Goal: Navigation & Orientation: Find specific page/section

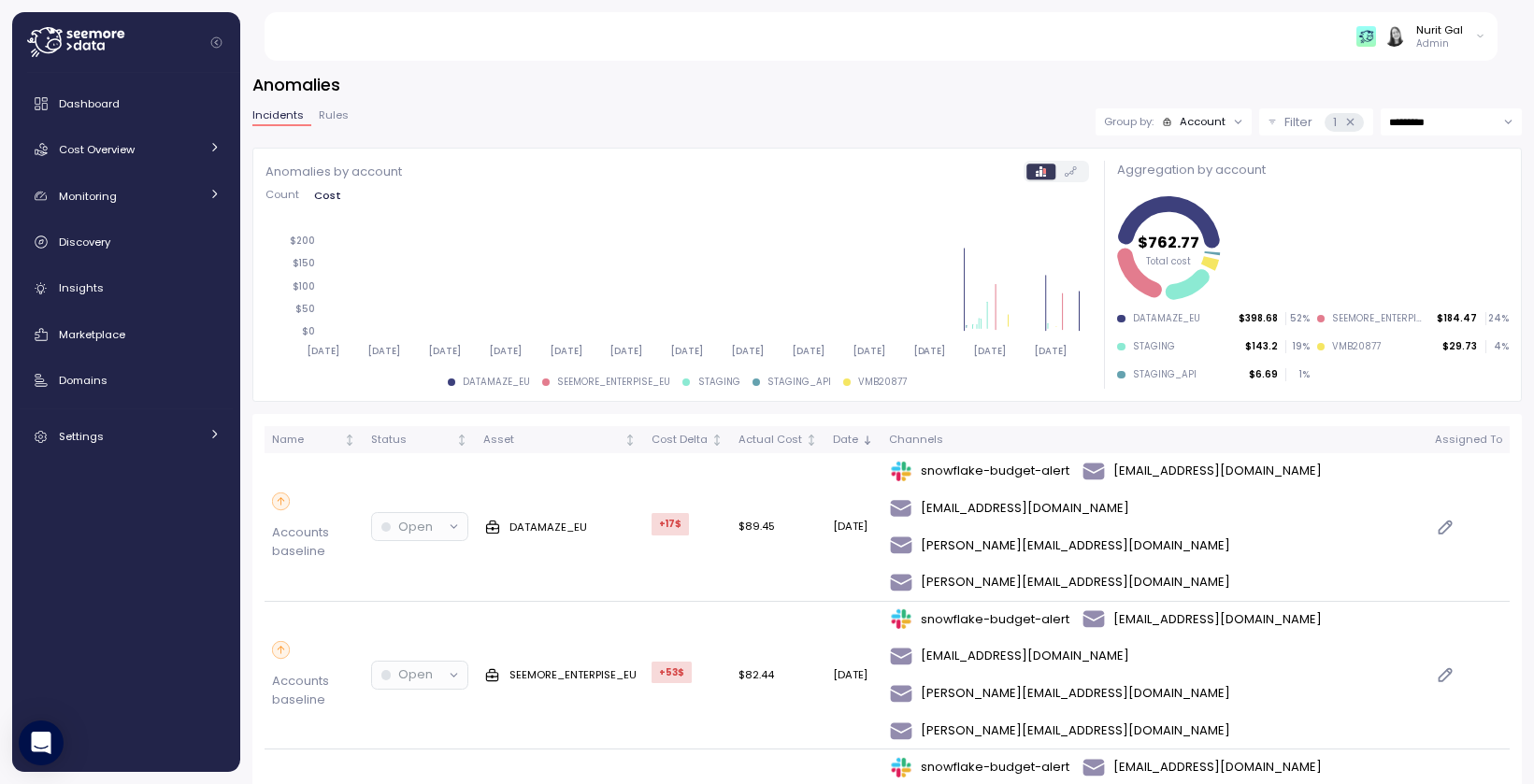
click at [116, 43] on icon at bounding box center [76, 42] width 97 height 30
click at [93, 41] on icon at bounding box center [93, 46] width 5 height 10
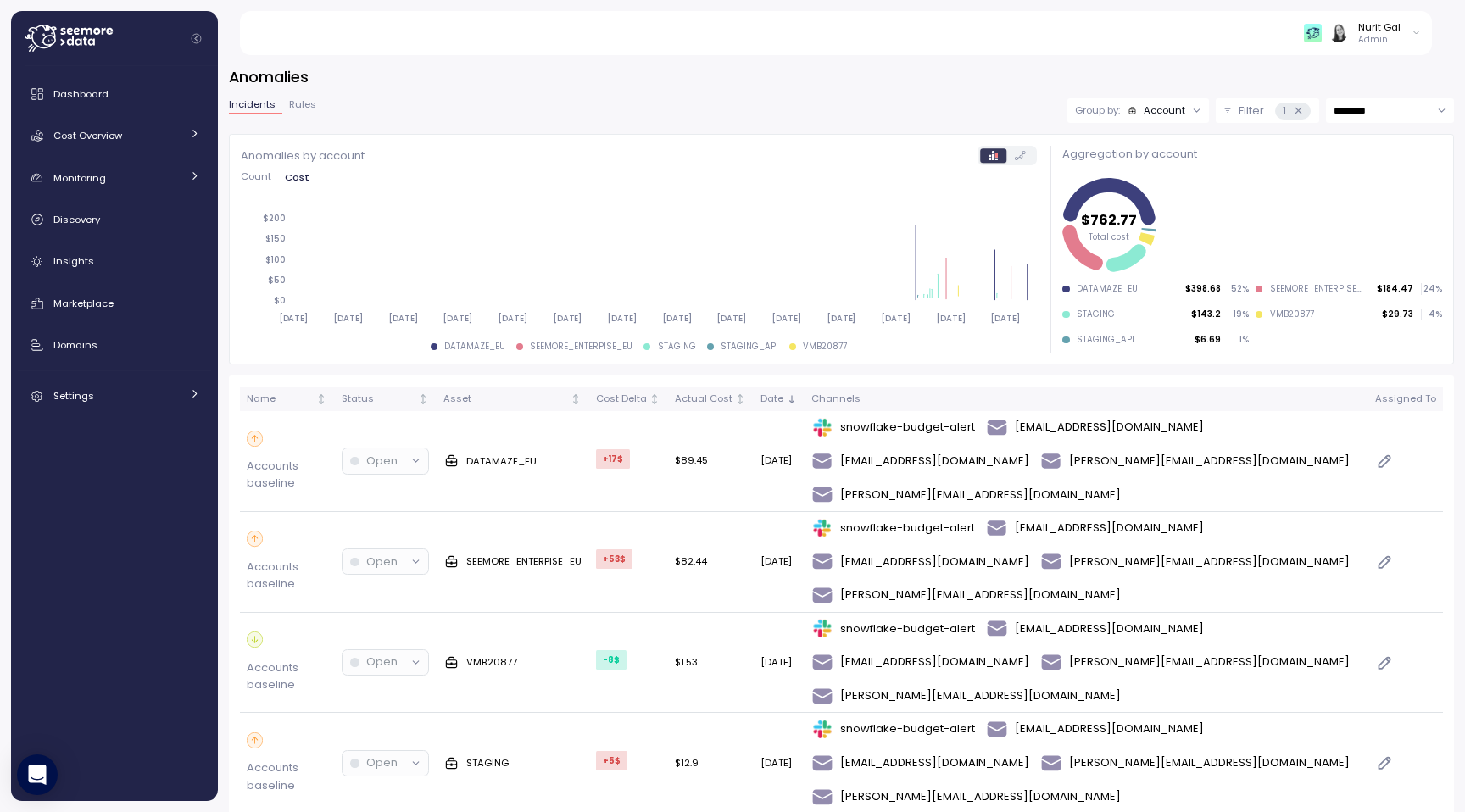
click at [53, 32] on icon at bounding box center [41, 36] width 33 height 24
click at [68, 99] on span "Dashboard" at bounding box center [81, 93] width 55 height 13
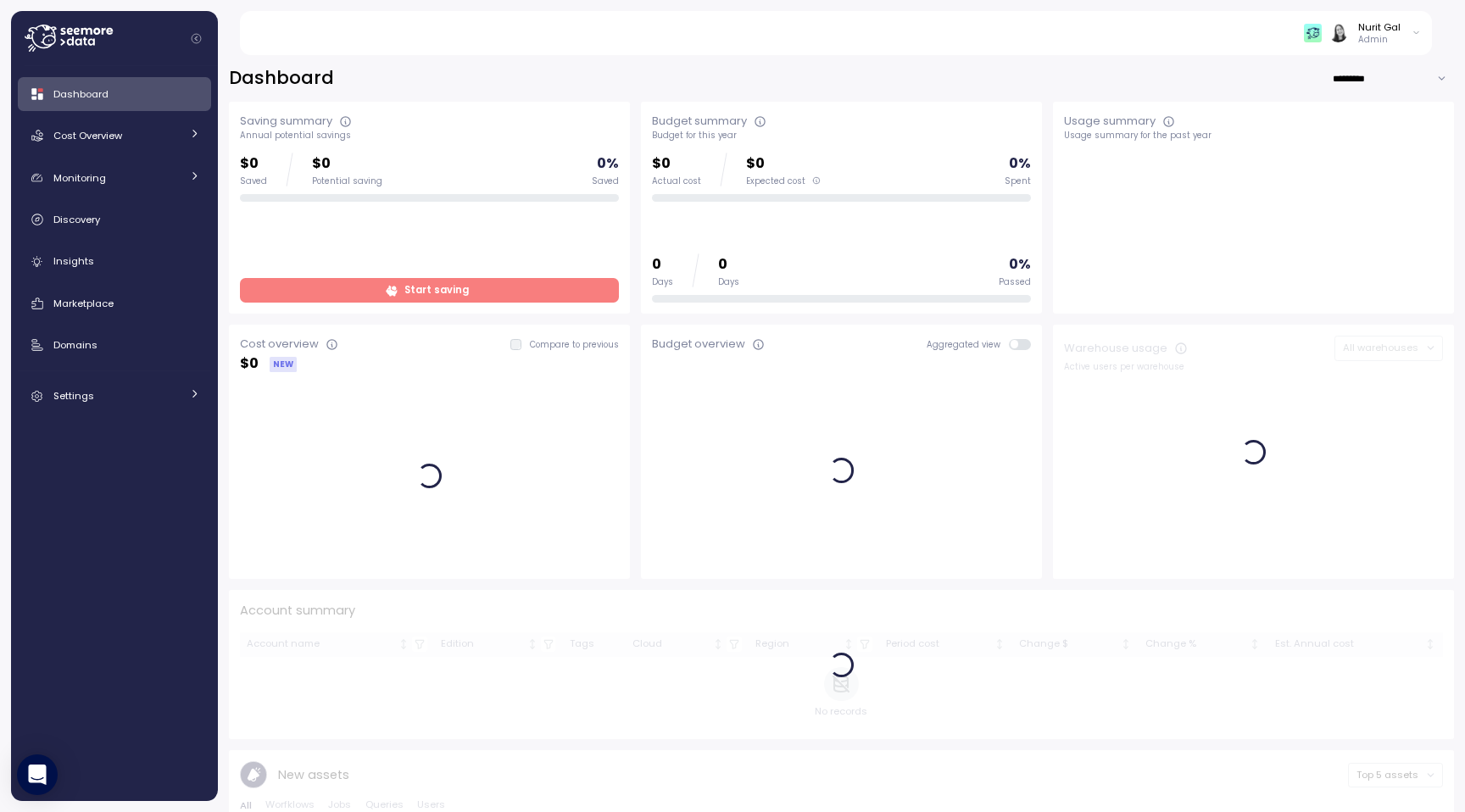
click at [35, 33] on icon at bounding box center [69, 38] width 88 height 27
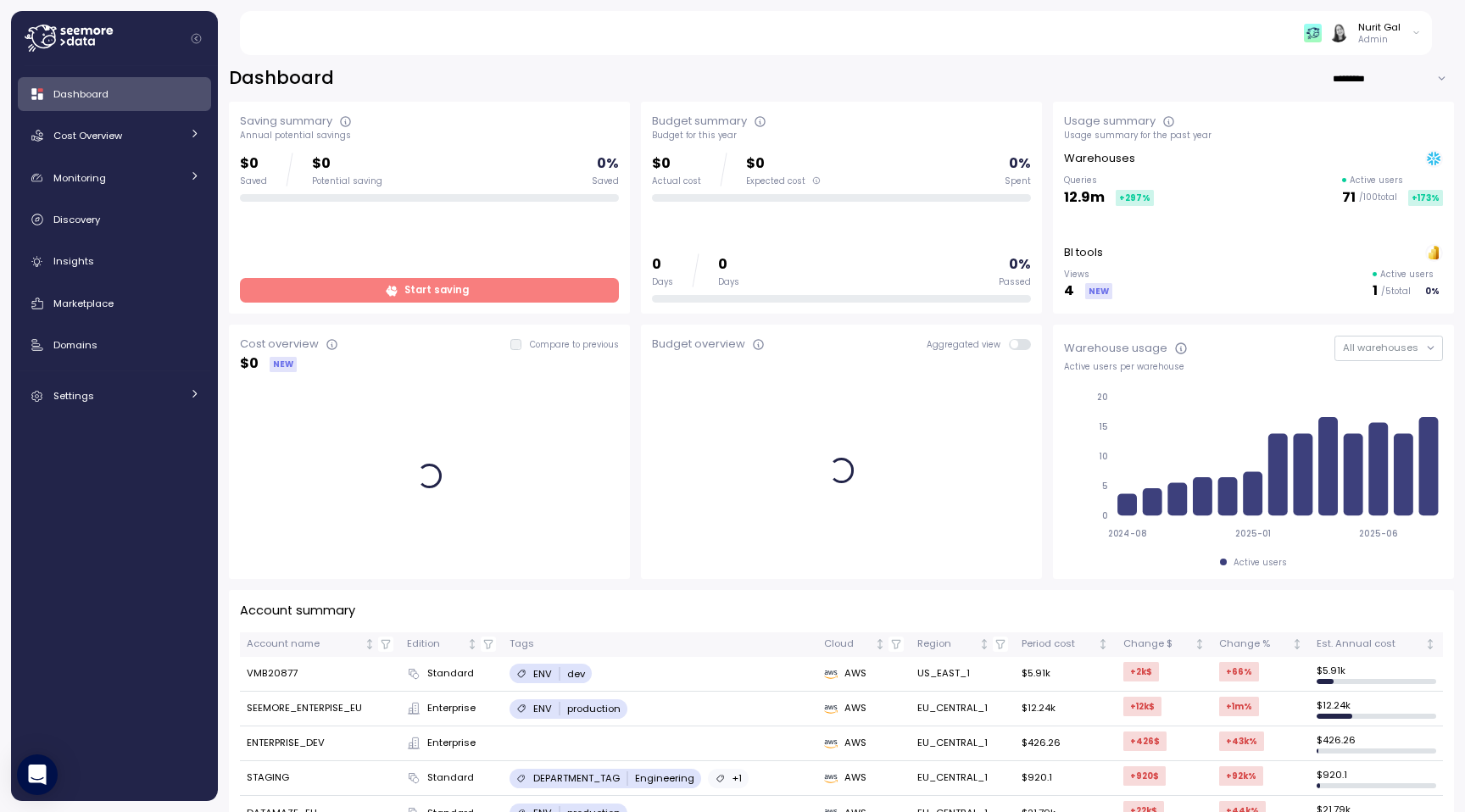
click at [57, 36] on icon at bounding box center [69, 38] width 88 height 27
click at [72, 48] on icon at bounding box center [69, 38] width 88 height 27
click at [45, 48] on icon at bounding box center [69, 38] width 88 height 27
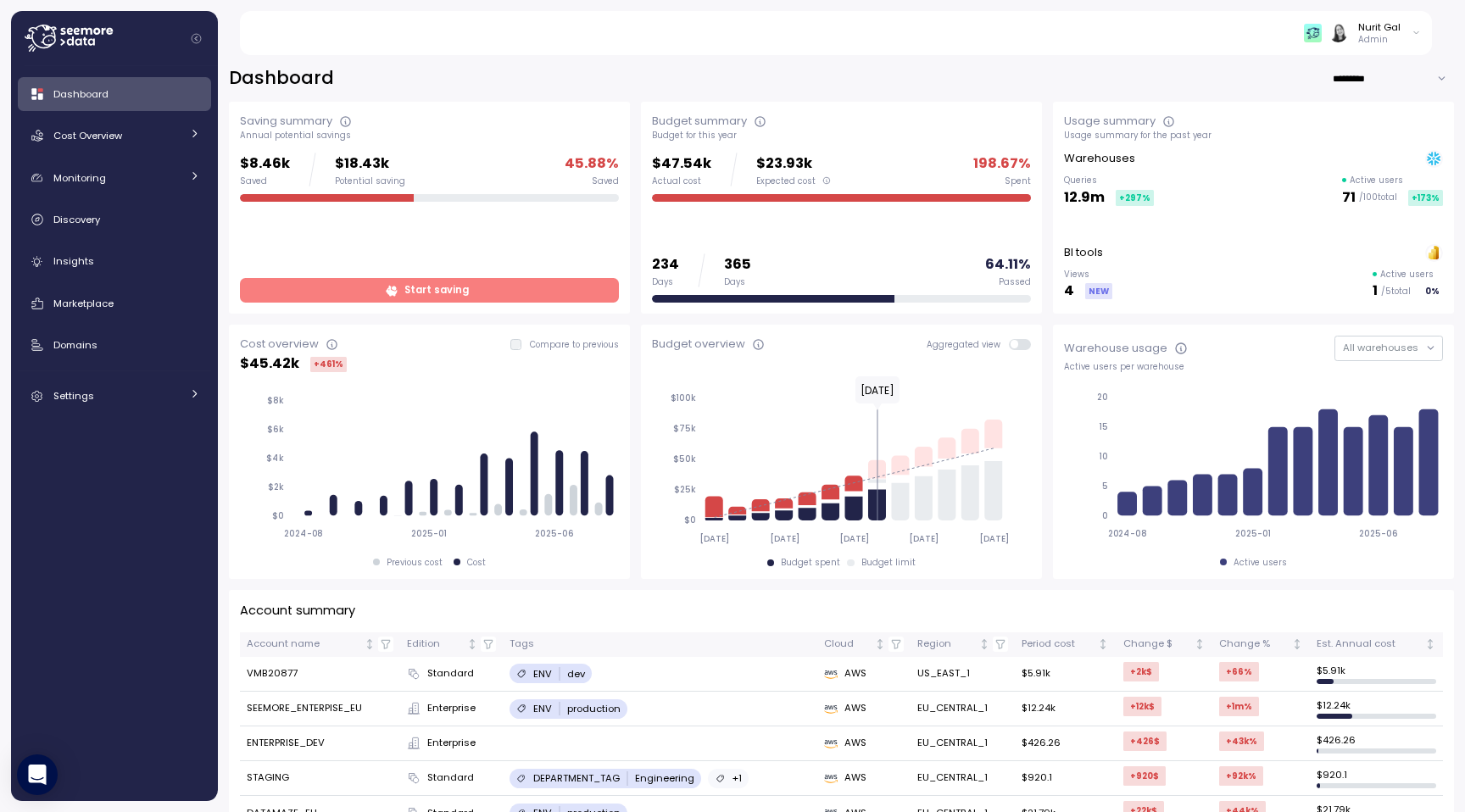
click at [45, 34] on icon at bounding box center [69, 38] width 88 height 27
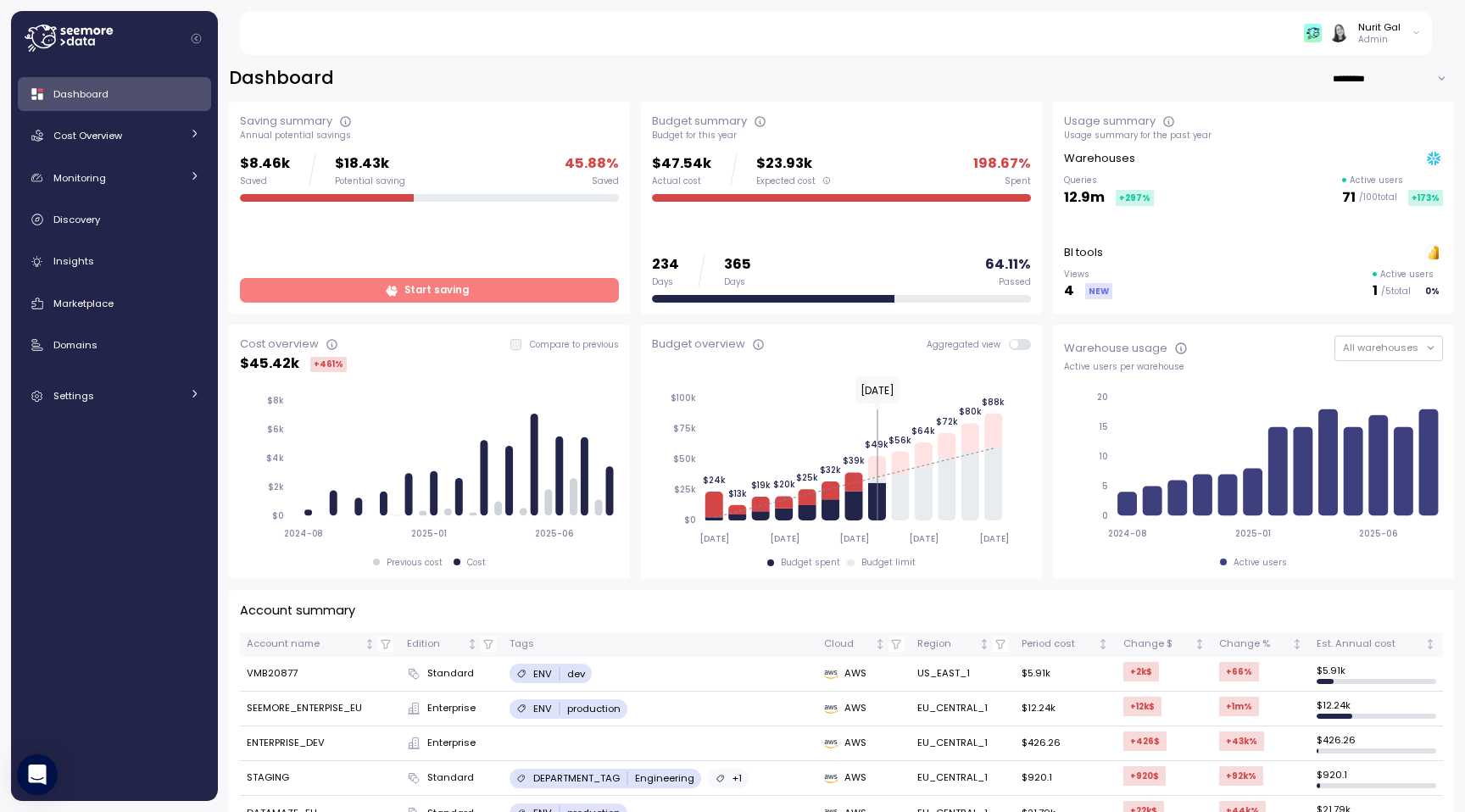
click at [52, 41] on icon at bounding box center [69, 38] width 88 height 27
click at [191, 35] on icon "Collapse navigation" at bounding box center [196, 38] width 10 height 10
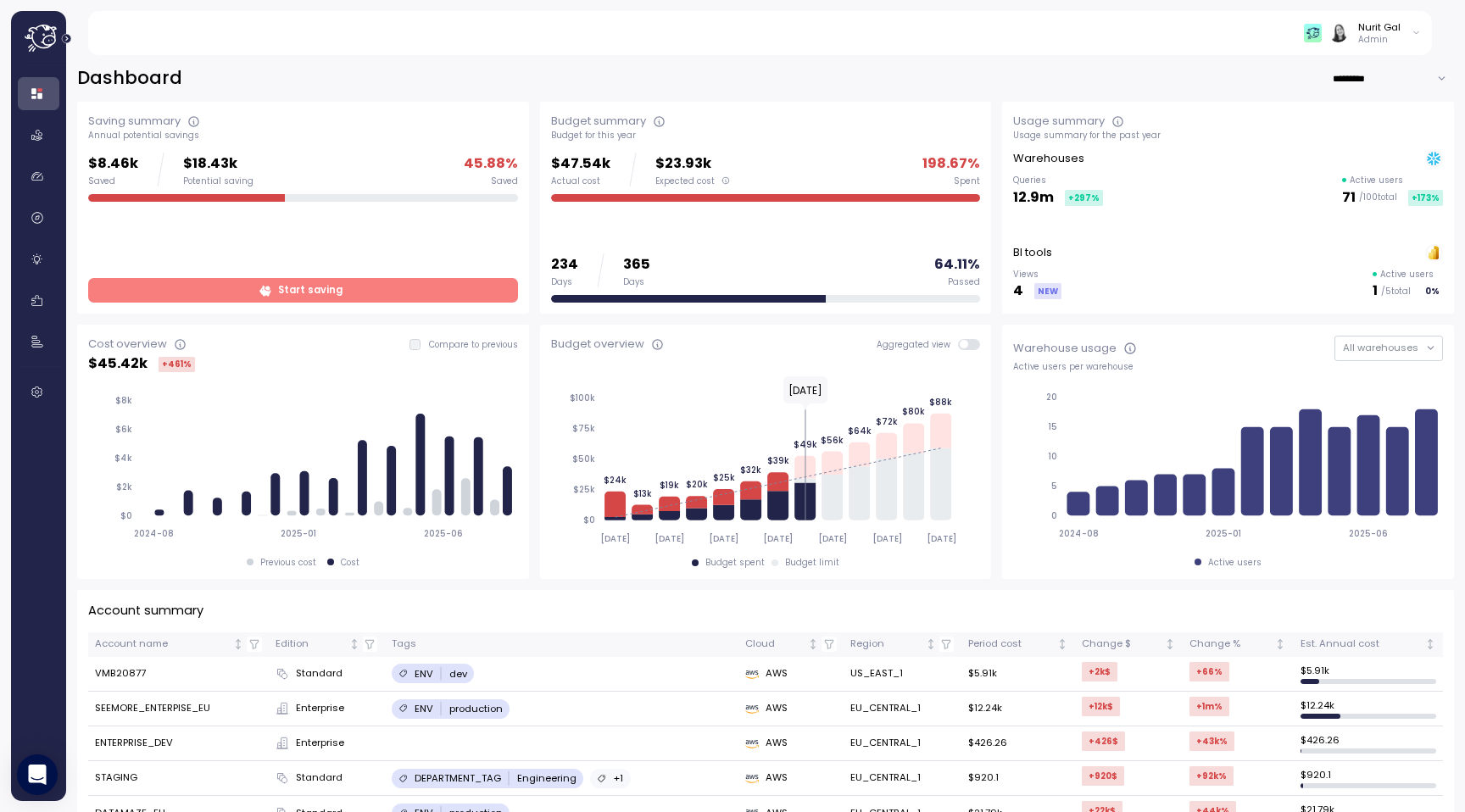
click at [48, 39] on icon at bounding box center [41, 38] width 34 height 27
click at [67, 40] on icon "Expand navigation" at bounding box center [66, 38] width 10 height 10
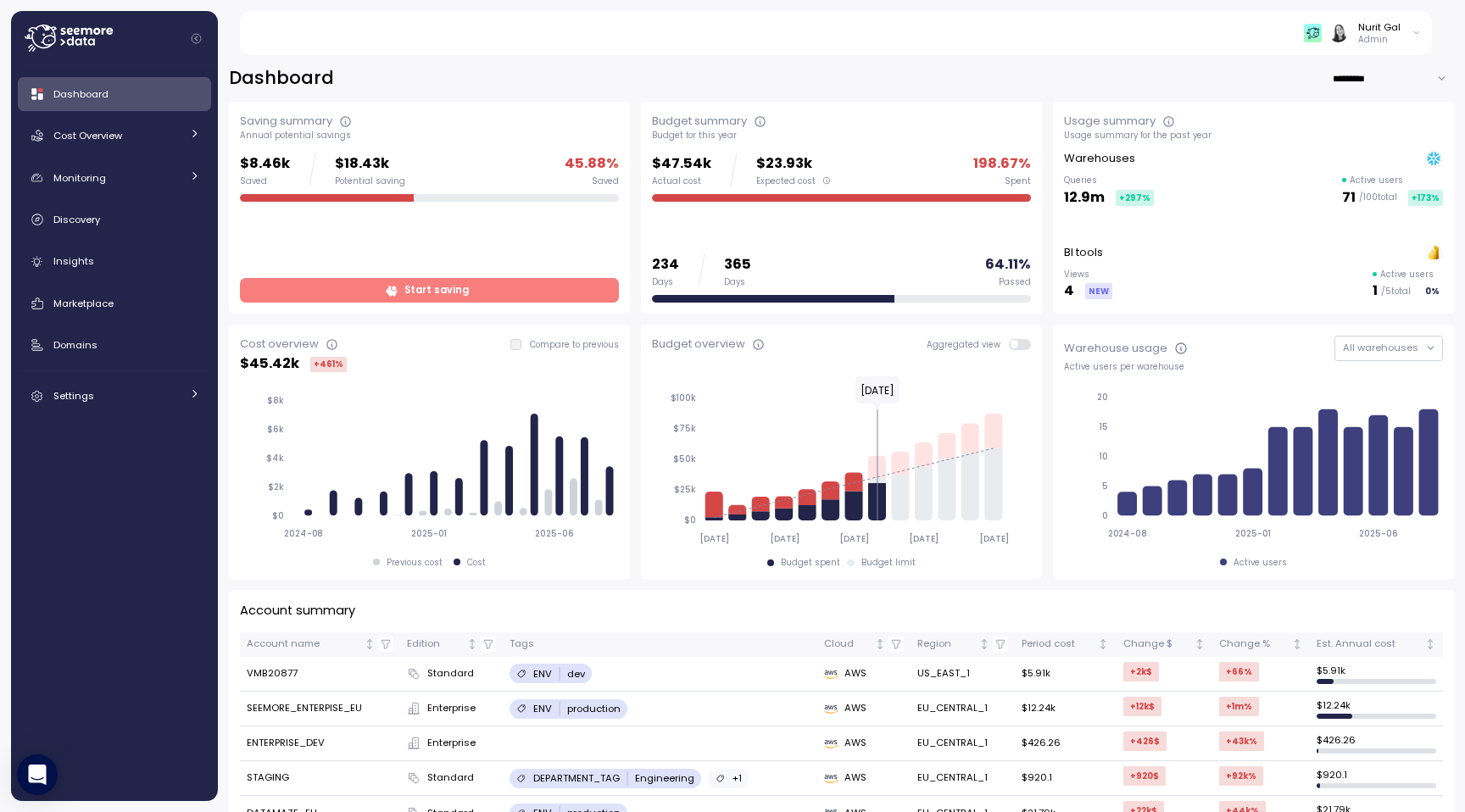
click at [47, 40] on icon at bounding box center [69, 38] width 88 height 27
